Goal: Navigation & Orientation: Find specific page/section

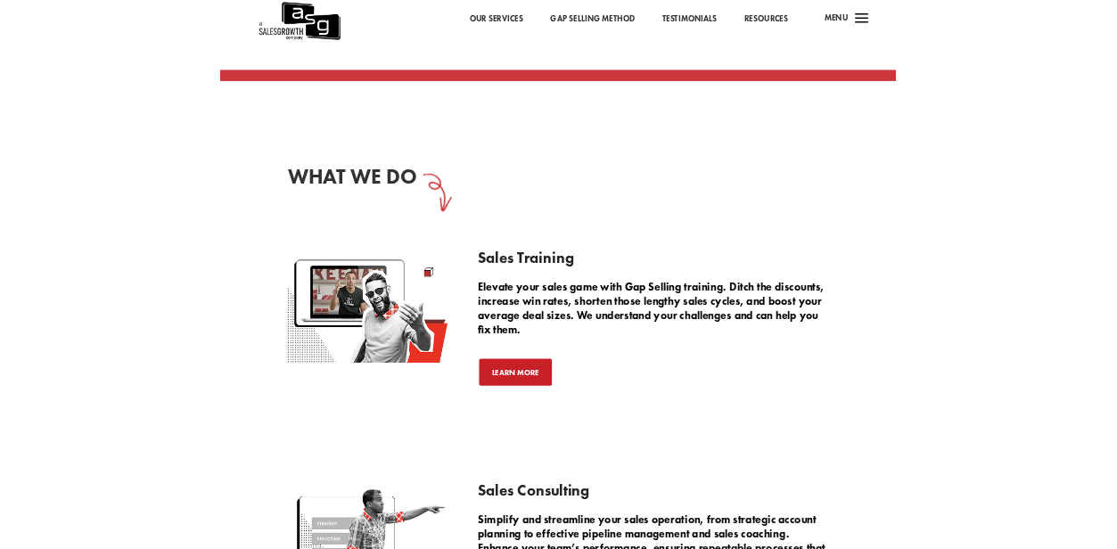
scroll to position [1461, 0]
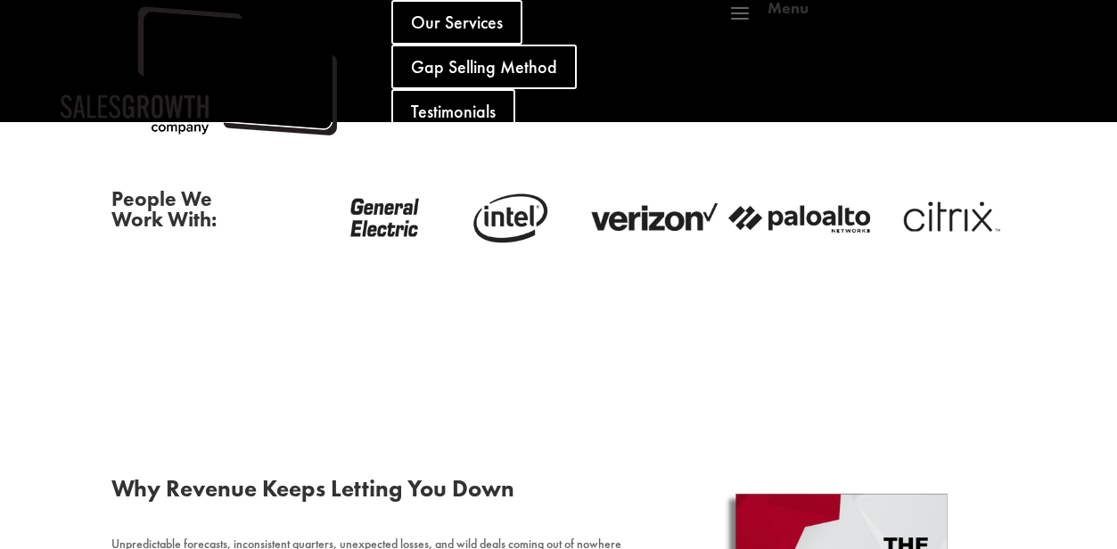
scroll to position [1535, 0]
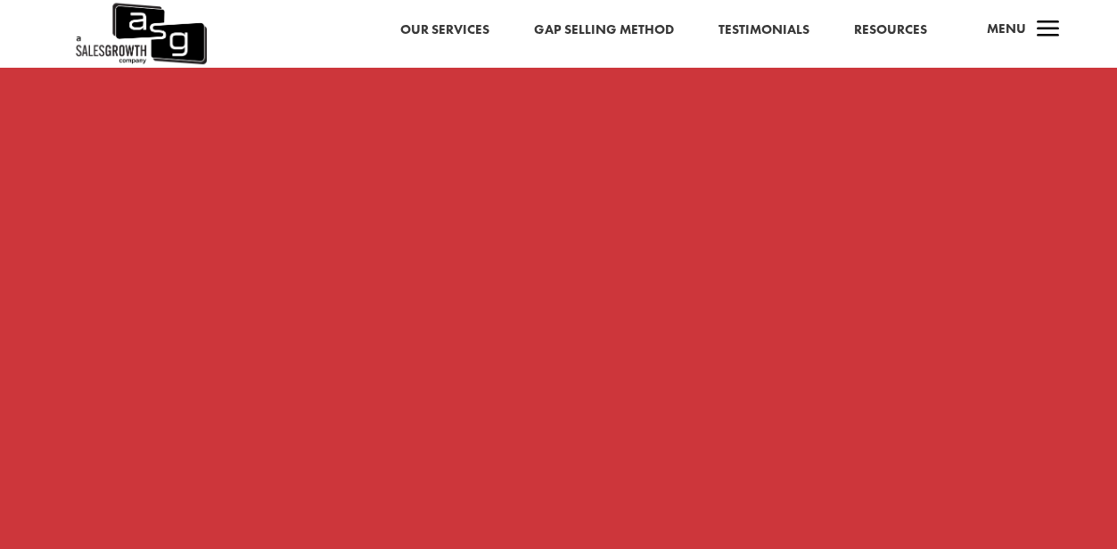
scroll to position [1540, 0]
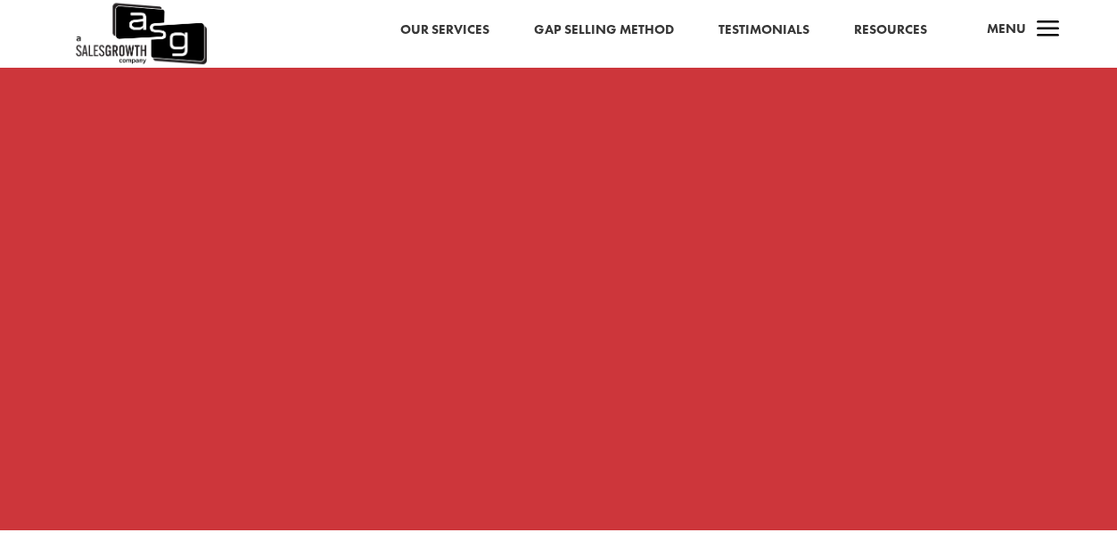
scroll to position [2057, 0]
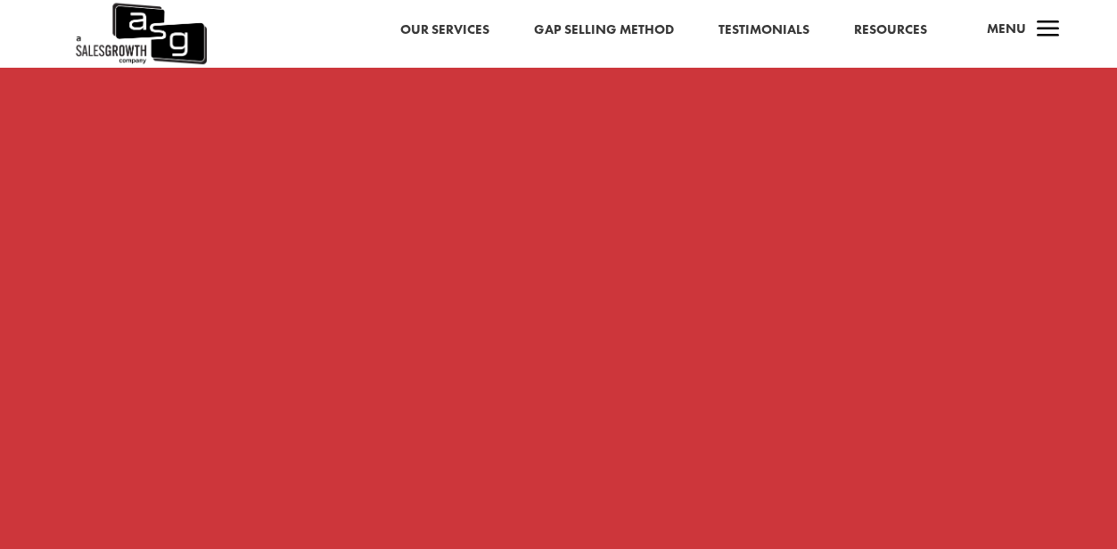
scroll to position [1623, 0]
